Goal: Use online tool/utility: Utilize a website feature to perform a specific function

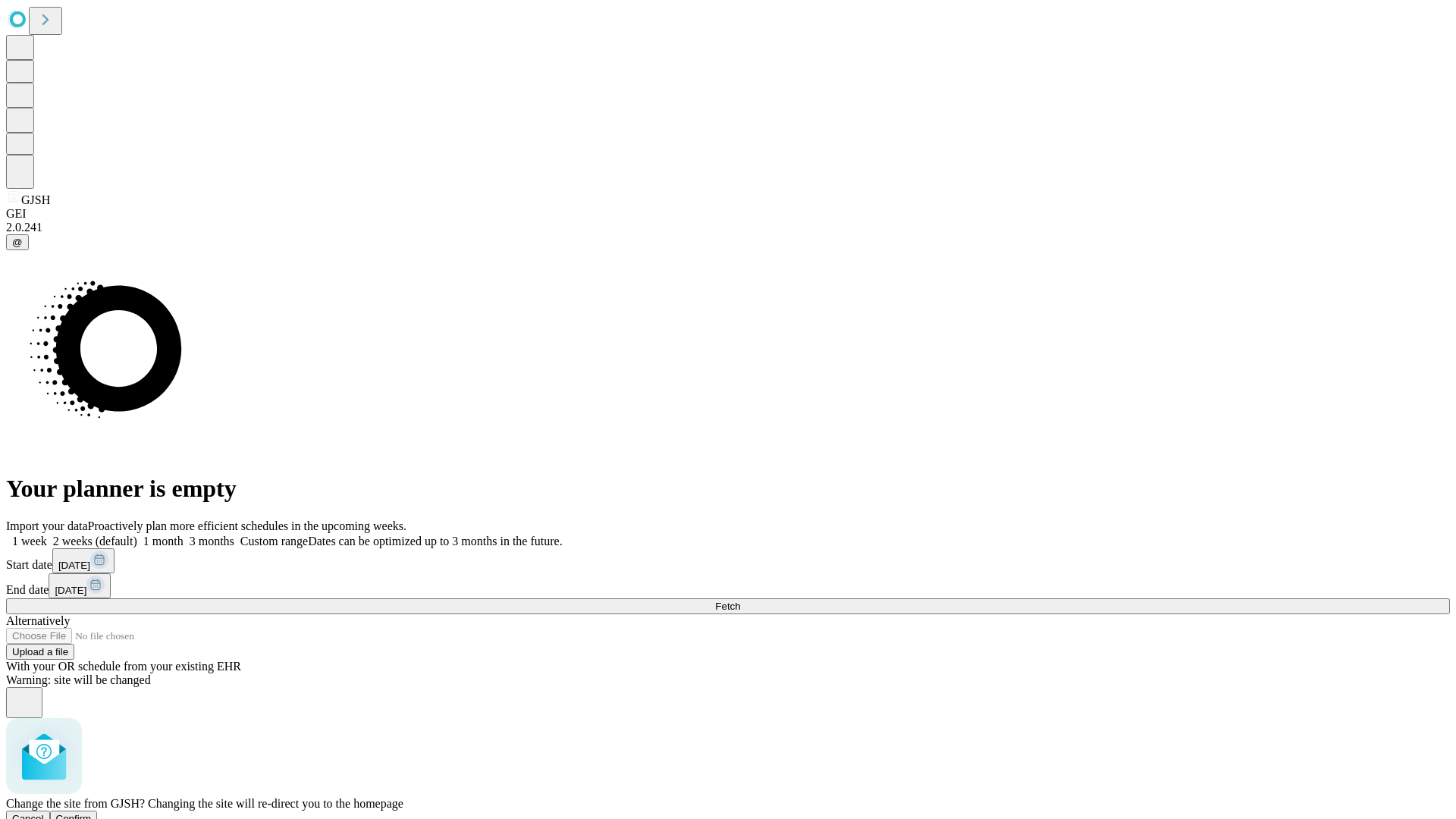
click at [92, 813] on span "Confirm" at bounding box center [74, 818] width 36 height 11
click at [183, 534] on label "1 month" at bounding box center [160, 540] width 47 height 13
click at [740, 601] on span "Fetch" at bounding box center [727, 606] width 25 height 11
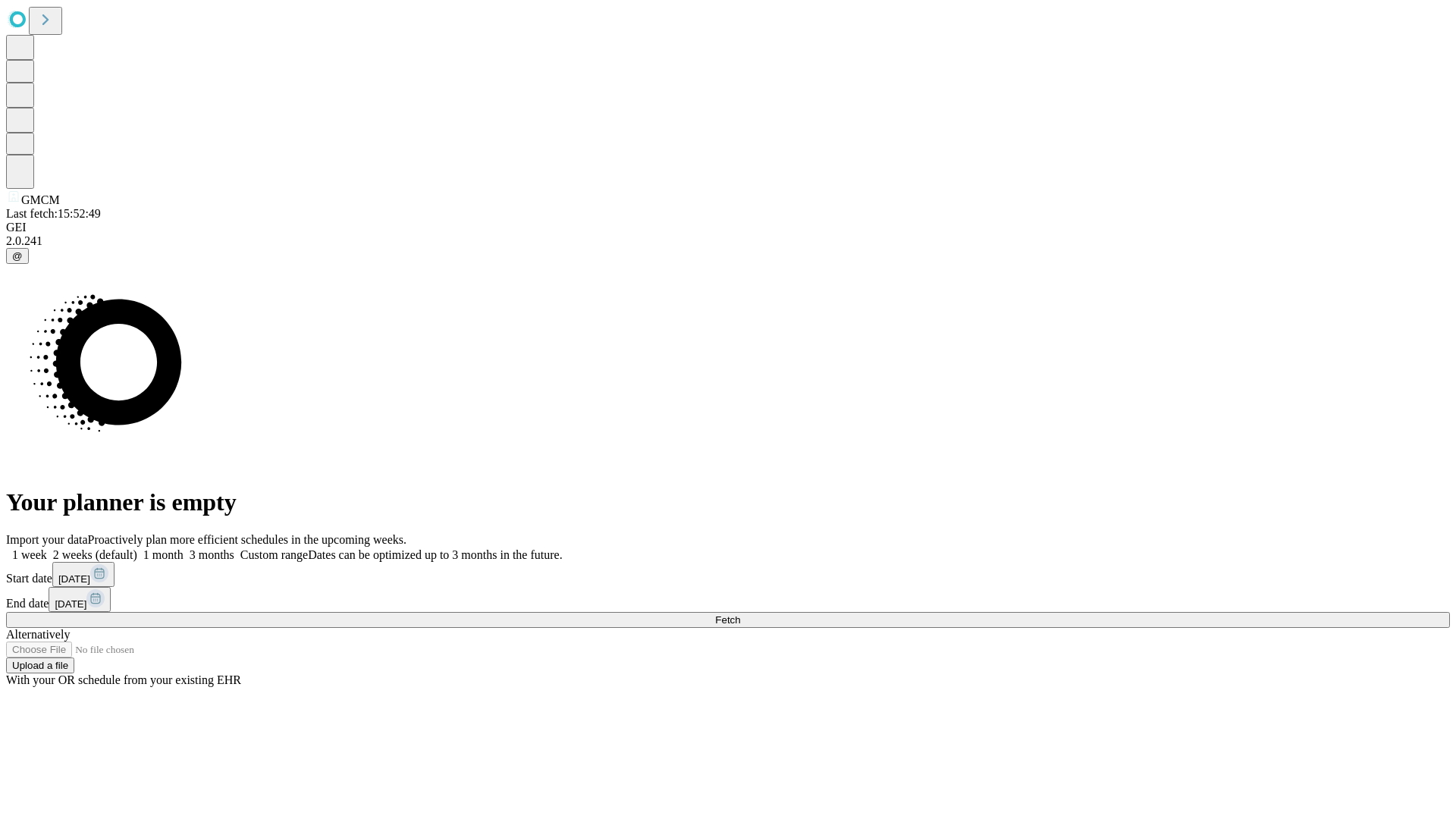
click at [183, 548] on label "1 month" at bounding box center [160, 554] width 47 height 13
click at [740, 614] on span "Fetch" at bounding box center [727, 619] width 25 height 11
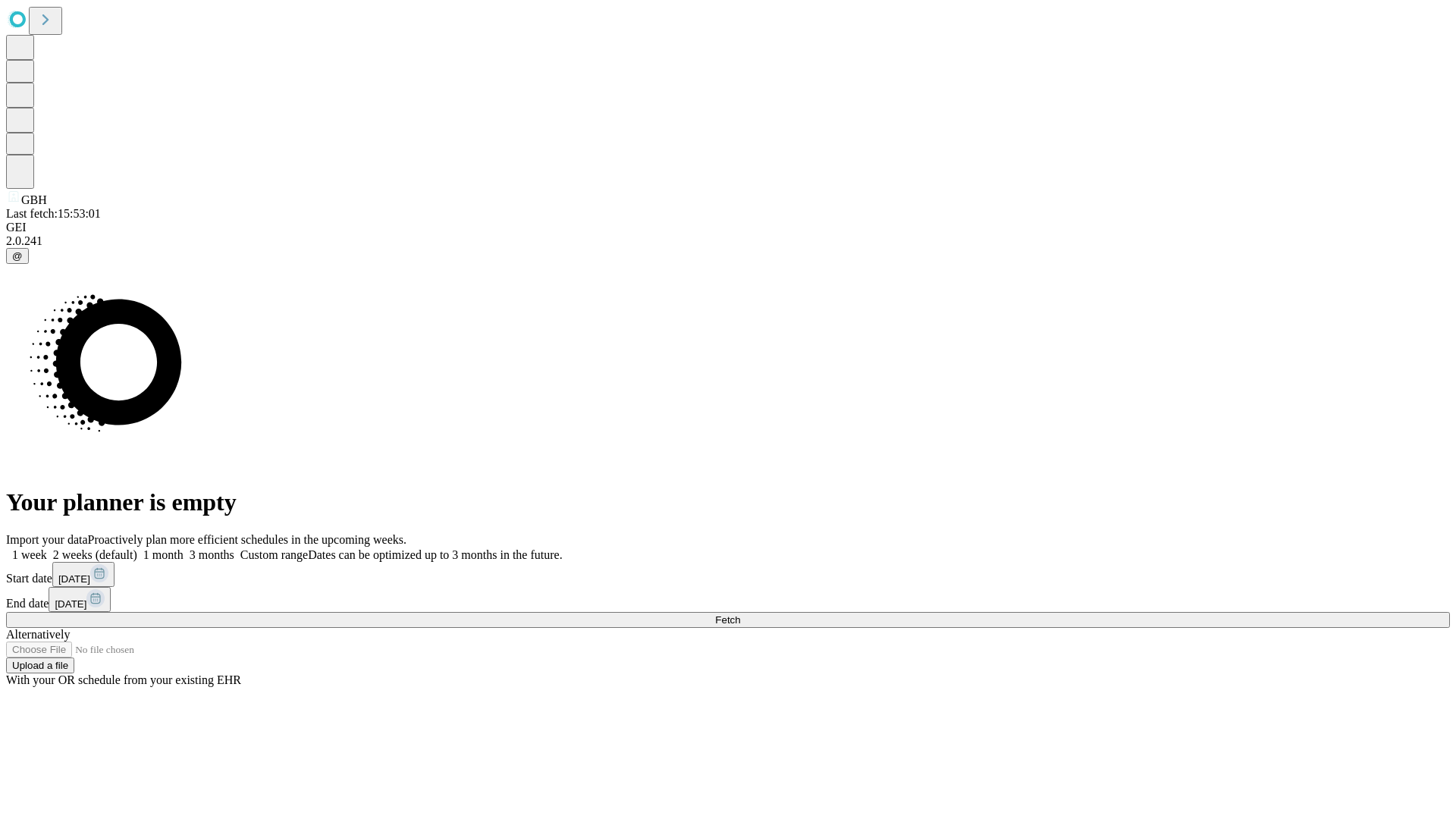
click at [740, 614] on span "Fetch" at bounding box center [727, 619] width 25 height 11
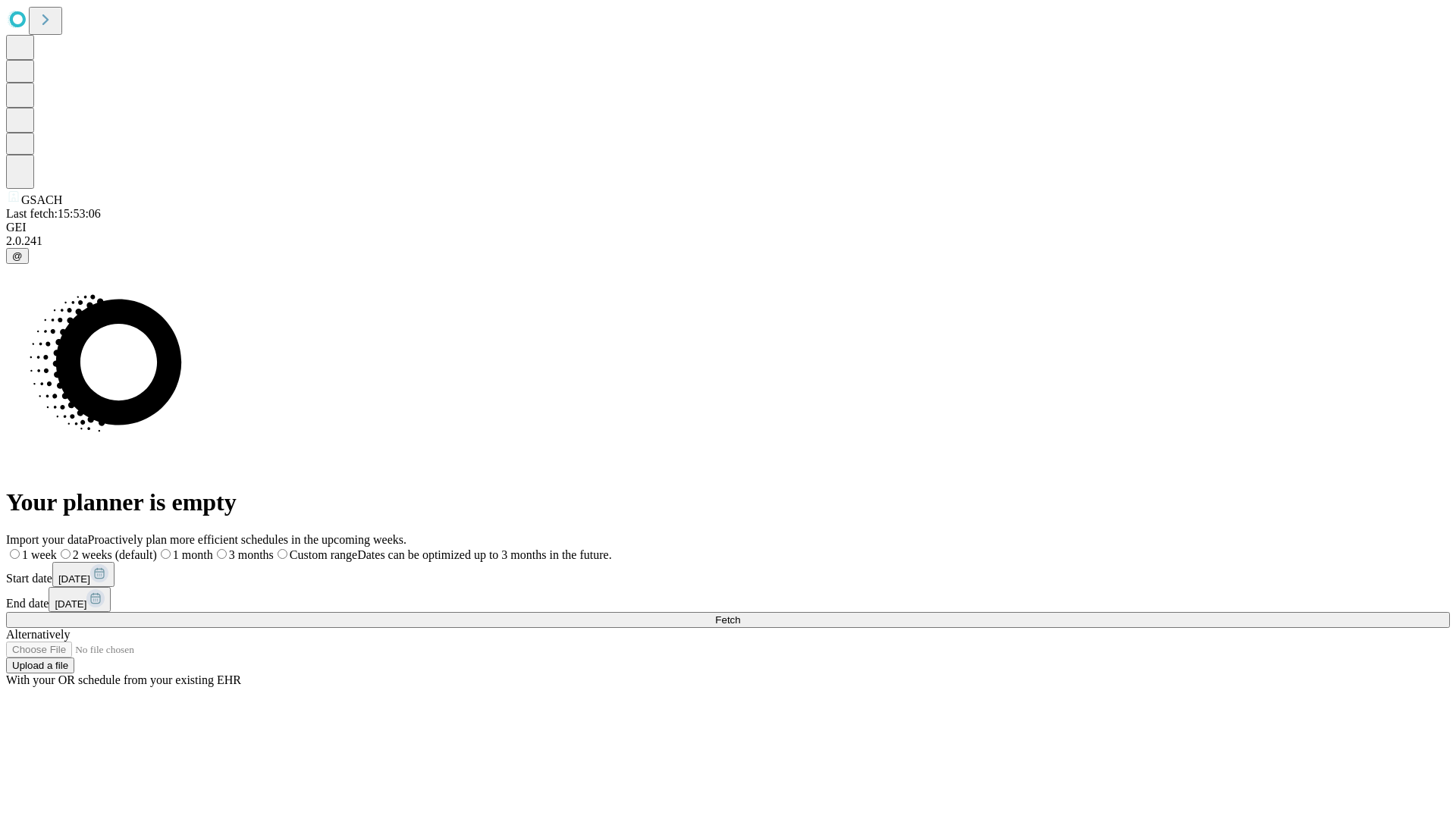
click at [213, 548] on label "1 month" at bounding box center [184, 554] width 57 height 13
click at [740, 614] on span "Fetch" at bounding box center [727, 619] width 25 height 11
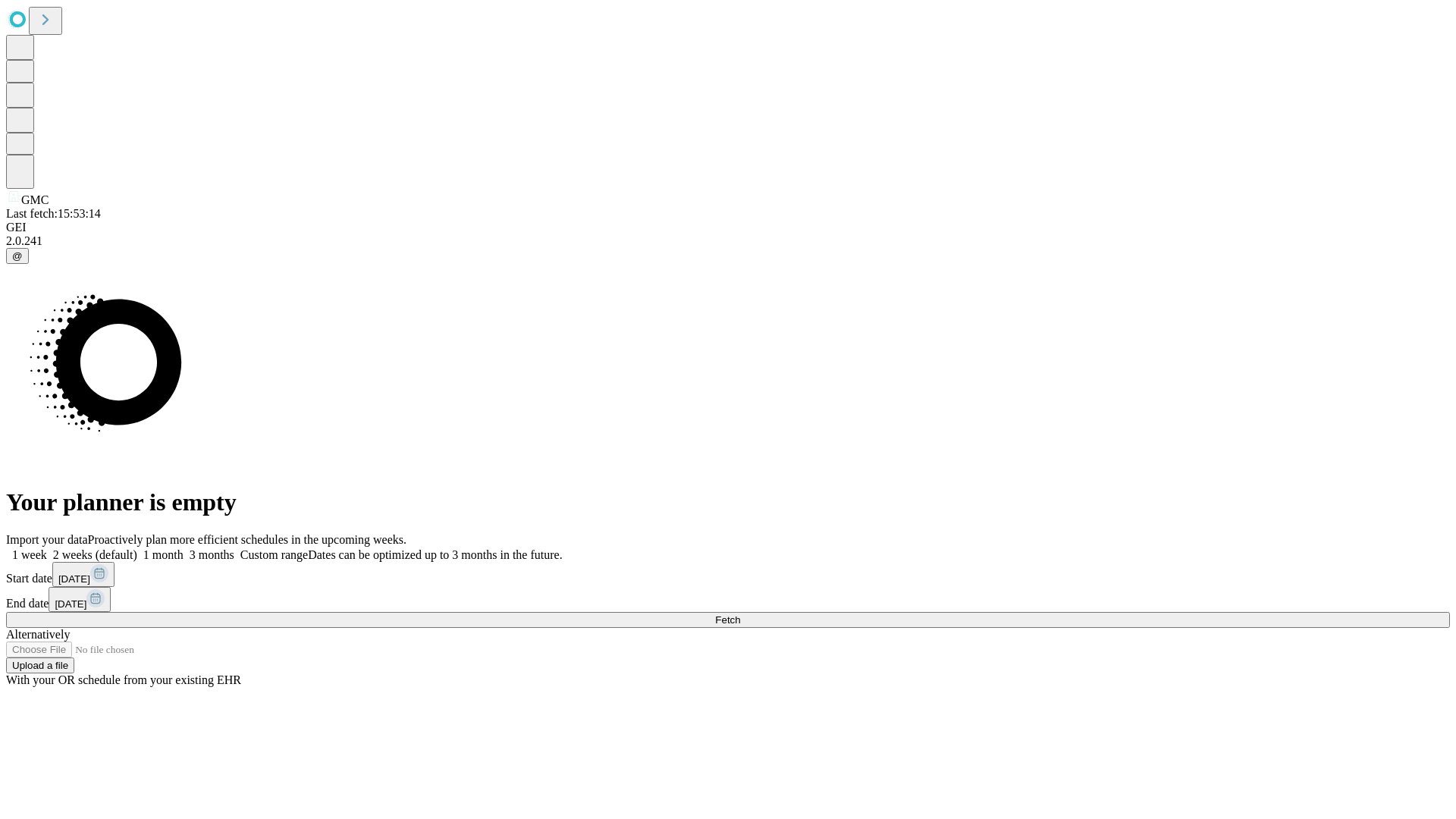
click at [183, 548] on label "1 month" at bounding box center [160, 554] width 47 height 13
click at [740, 614] on span "Fetch" at bounding box center [727, 619] width 25 height 11
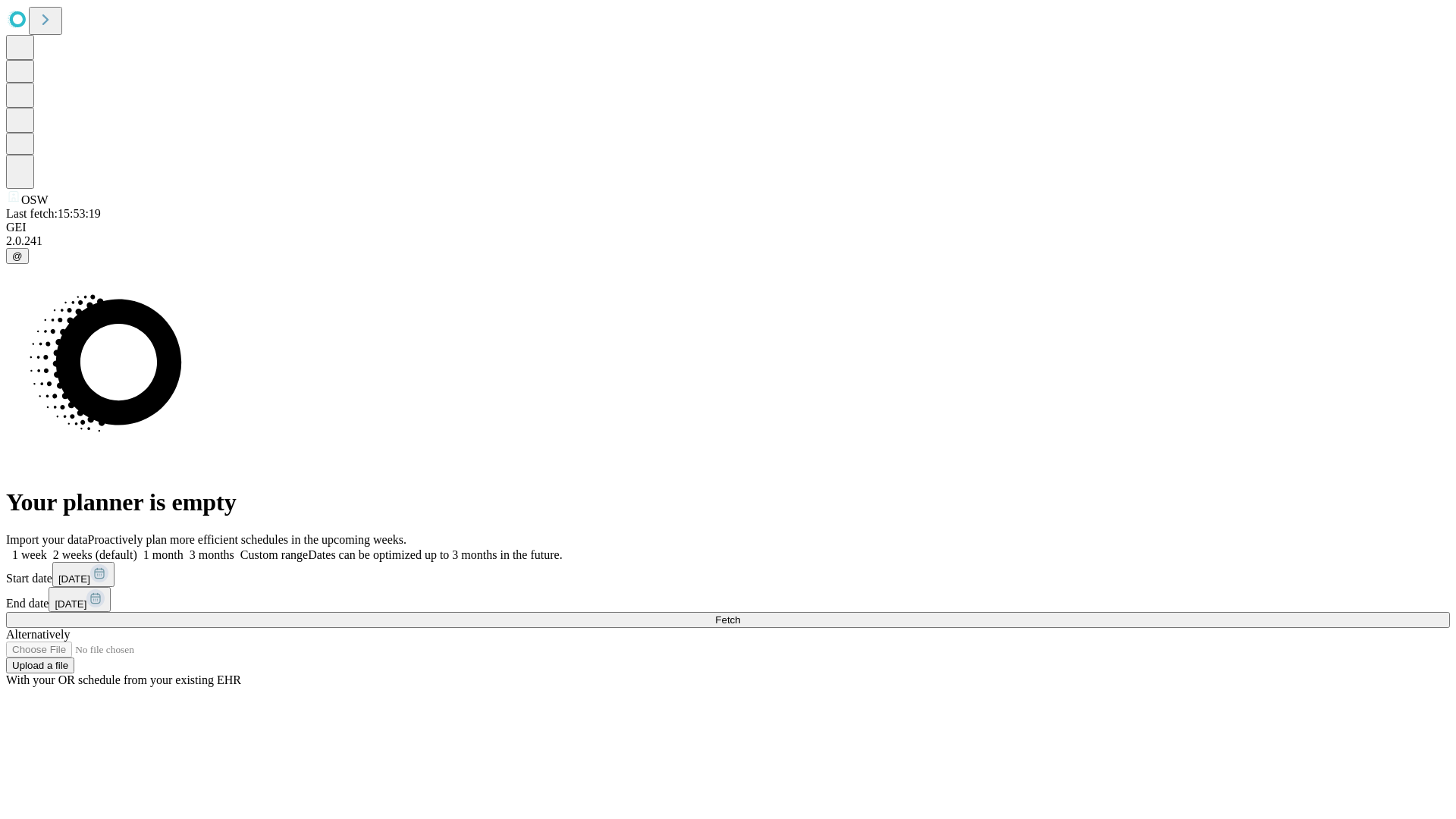
click at [183, 548] on label "1 month" at bounding box center [160, 554] width 47 height 13
click at [740, 614] on span "Fetch" at bounding box center [727, 619] width 25 height 11
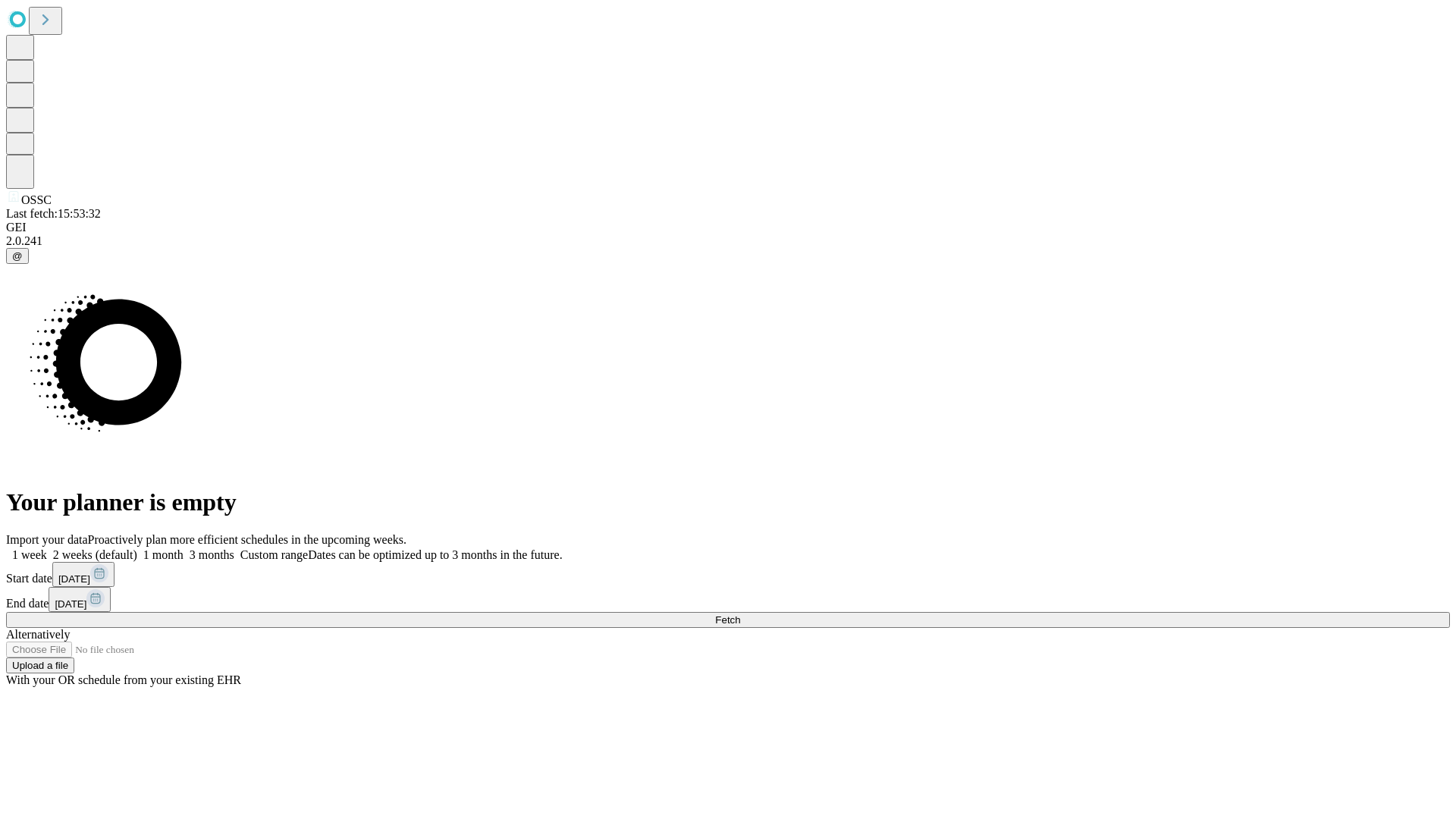
click at [183, 548] on label "1 month" at bounding box center [160, 554] width 47 height 13
click at [740, 614] on span "Fetch" at bounding box center [727, 619] width 25 height 11
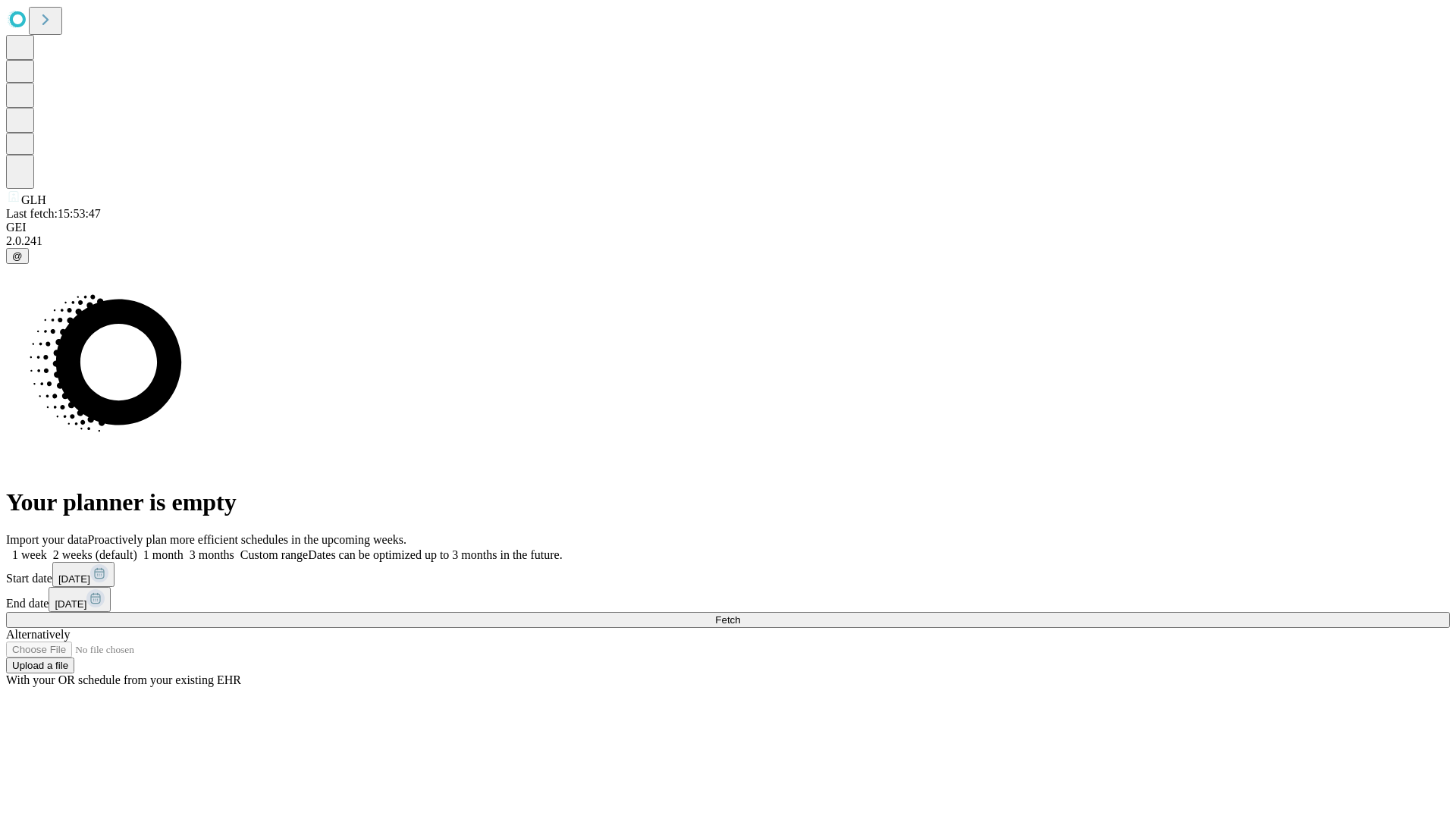
click at [183, 548] on label "1 month" at bounding box center [160, 554] width 47 height 13
click at [740, 614] on span "Fetch" at bounding box center [727, 619] width 25 height 11
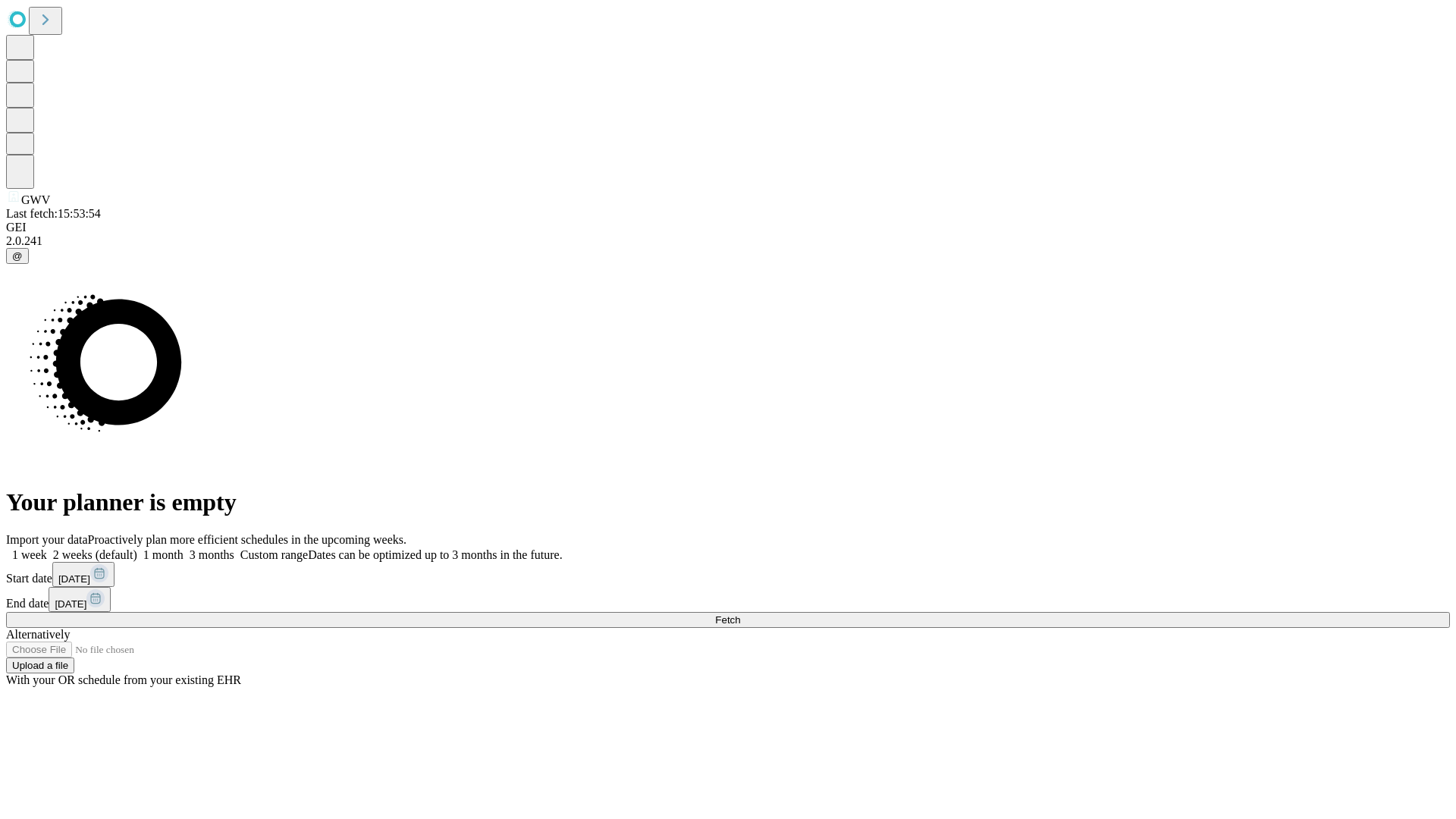
click at [183, 548] on label "1 month" at bounding box center [160, 554] width 47 height 13
click at [740, 614] on span "Fetch" at bounding box center [727, 619] width 25 height 11
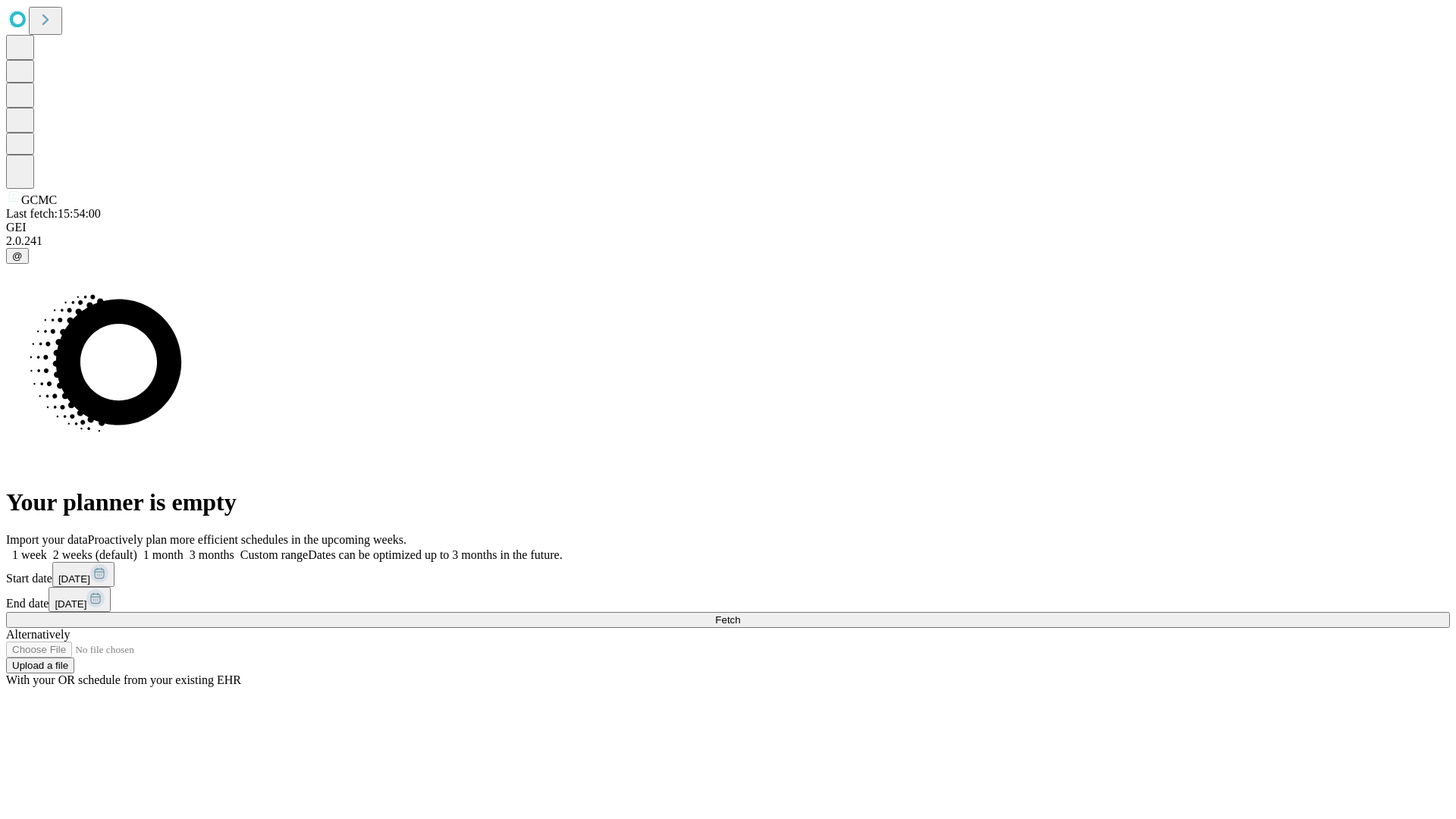
click at [183, 548] on label "1 month" at bounding box center [160, 554] width 47 height 13
click at [740, 614] on span "Fetch" at bounding box center [727, 619] width 25 height 11
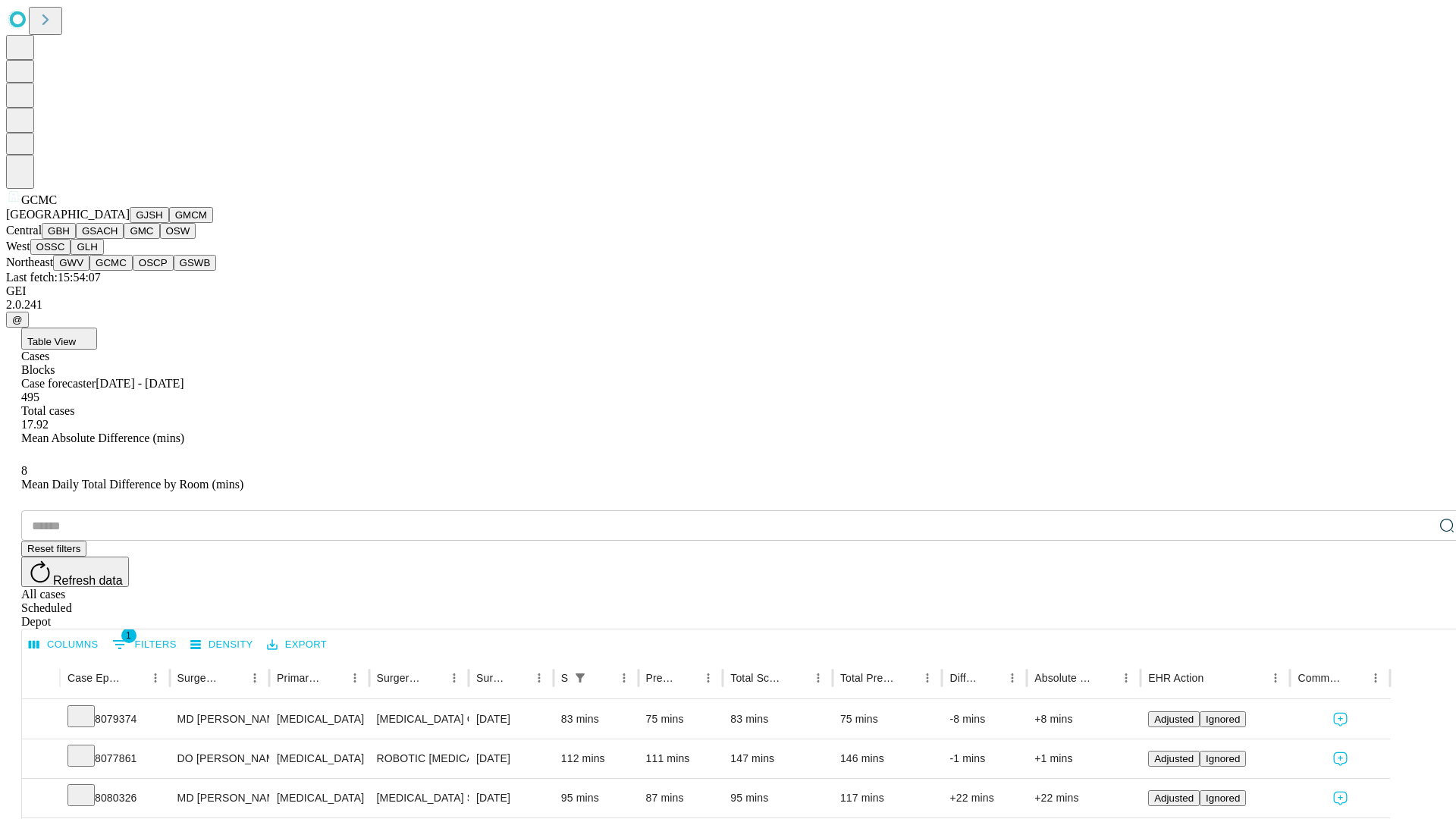
click at [133, 271] on button "OSCP" at bounding box center [153, 263] width 41 height 16
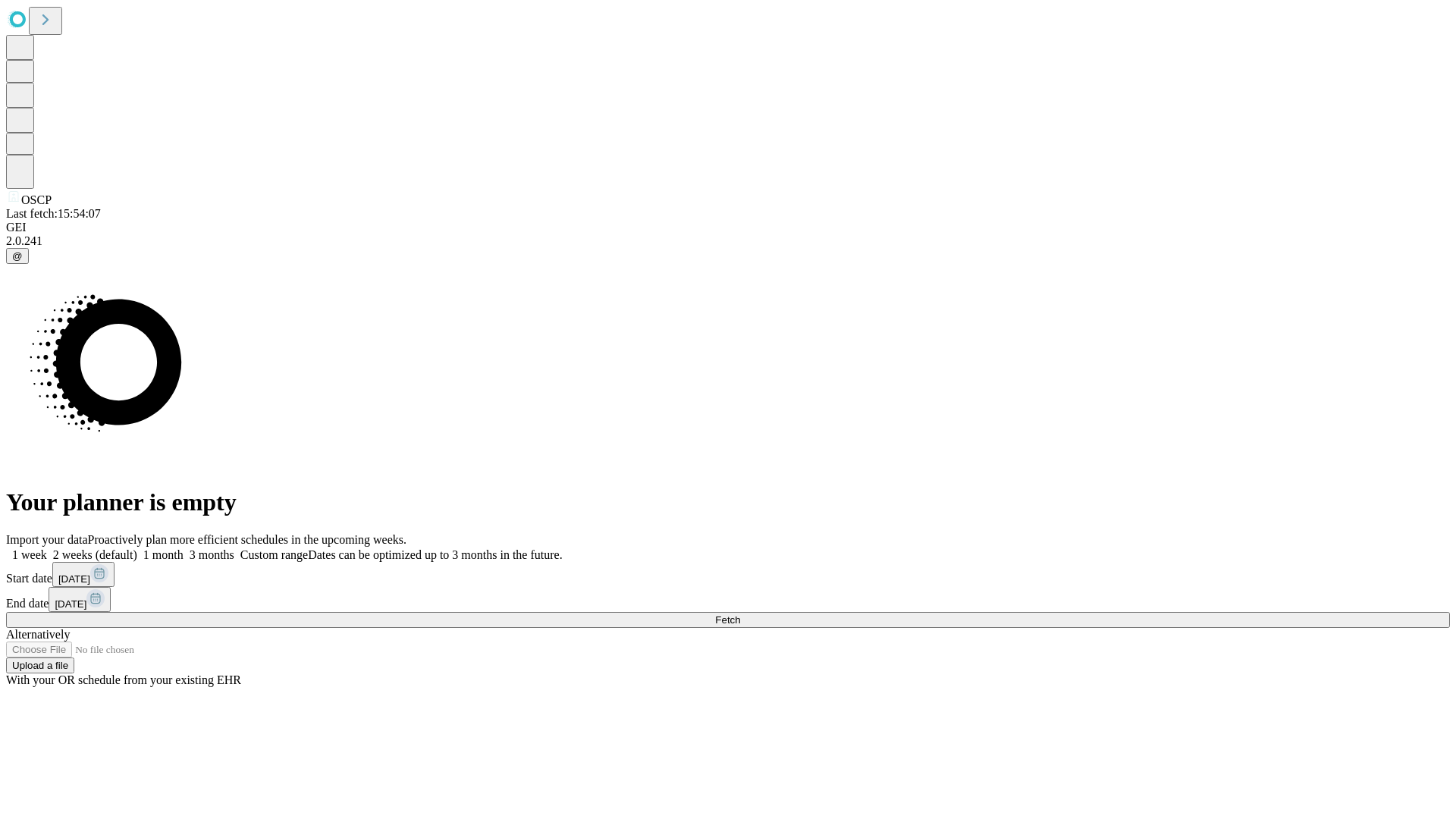
click at [183, 548] on label "1 month" at bounding box center [160, 554] width 47 height 13
click at [740, 614] on span "Fetch" at bounding box center [727, 619] width 25 height 11
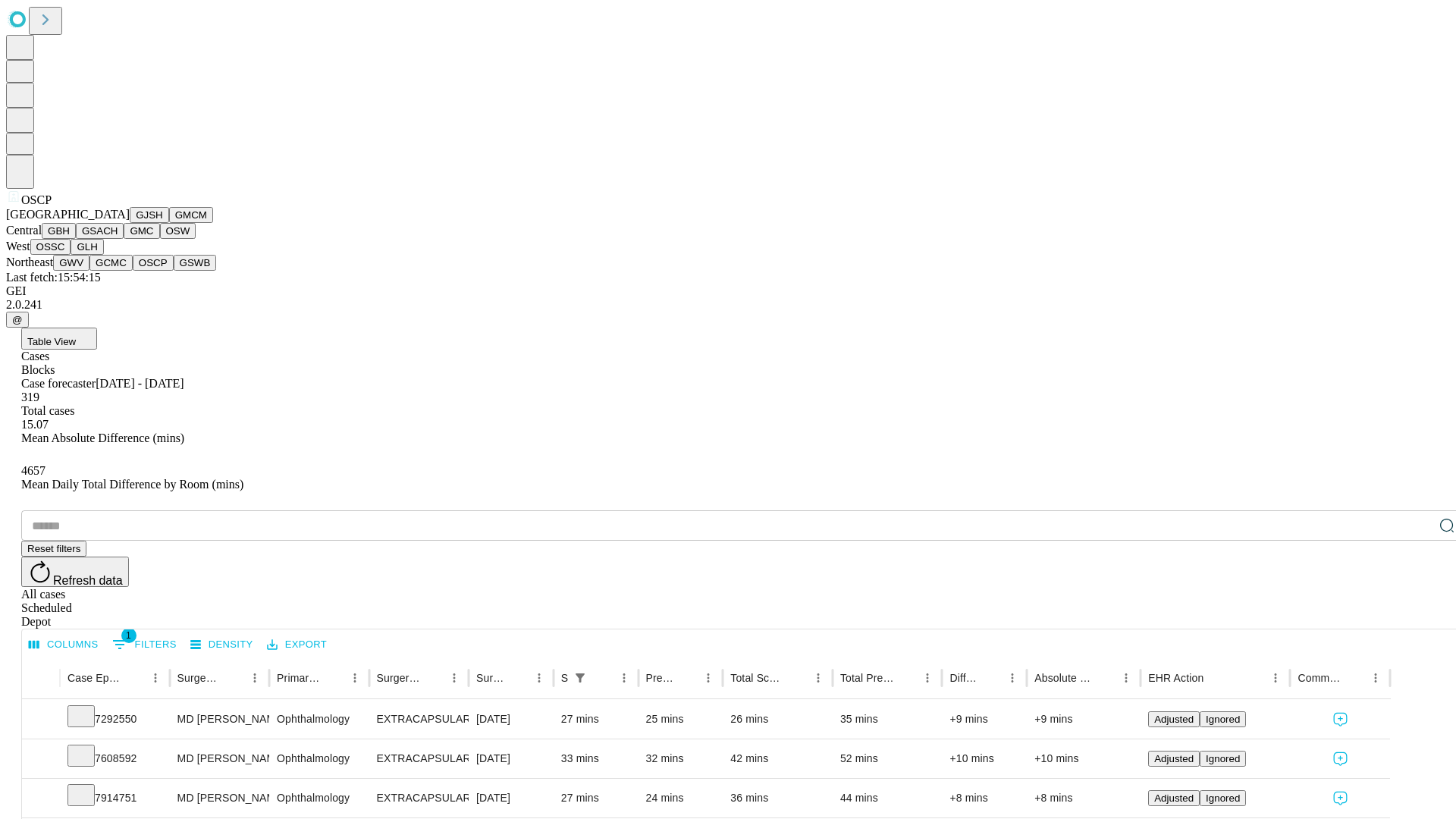
click at [174, 271] on button "GSWB" at bounding box center [195, 263] width 44 height 16
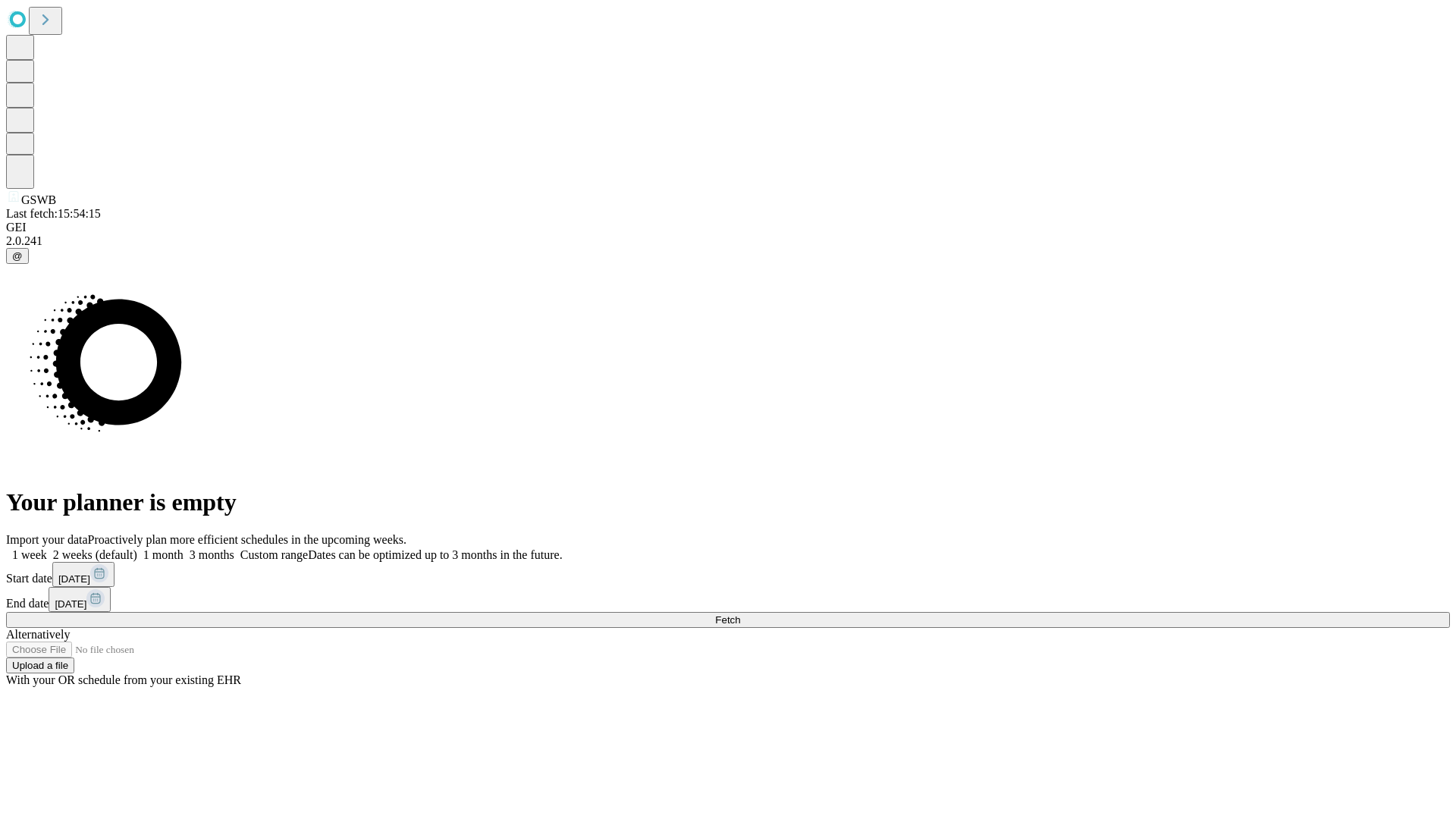
click at [183, 548] on label "1 month" at bounding box center [160, 554] width 47 height 13
click at [740, 614] on span "Fetch" at bounding box center [727, 619] width 25 height 11
